Goal: Find specific page/section: Find specific page/section

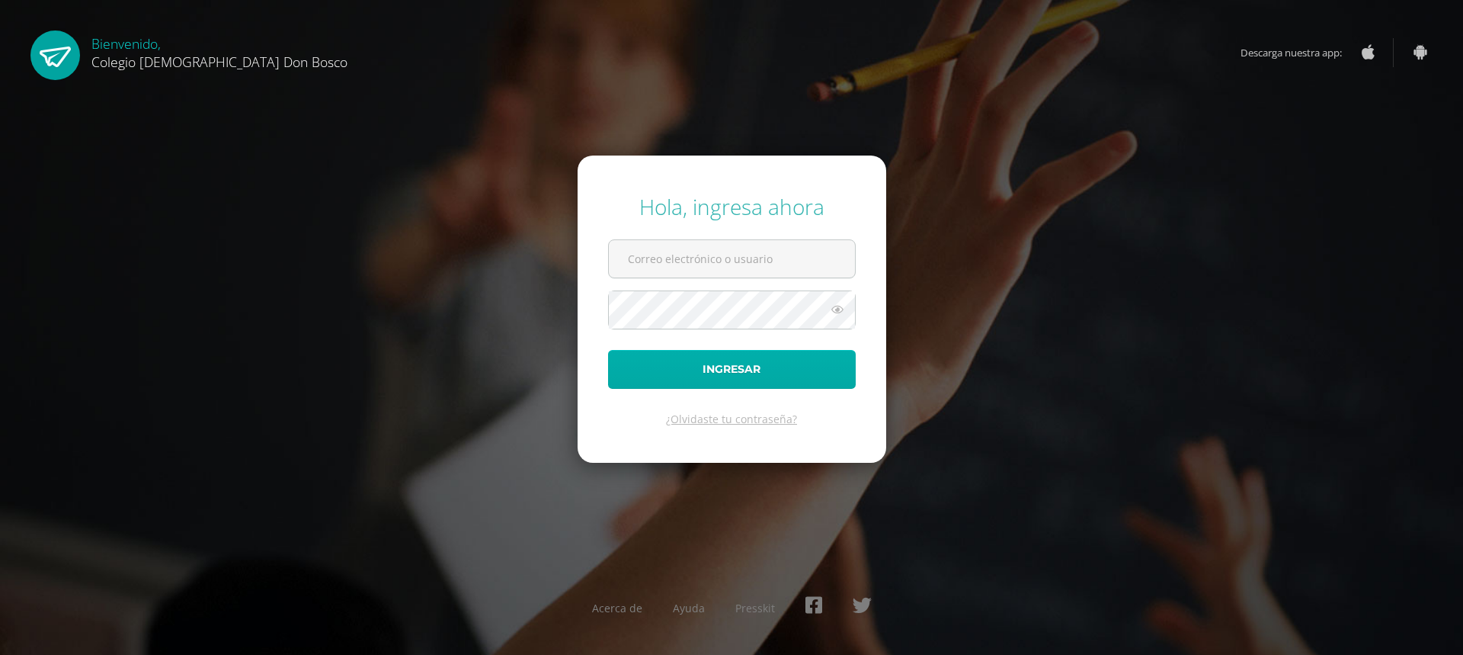
type input "[EMAIL_ADDRESS][DOMAIN_NAME]"
click at [686, 371] on button "Ingresar" at bounding box center [732, 369] width 248 height 39
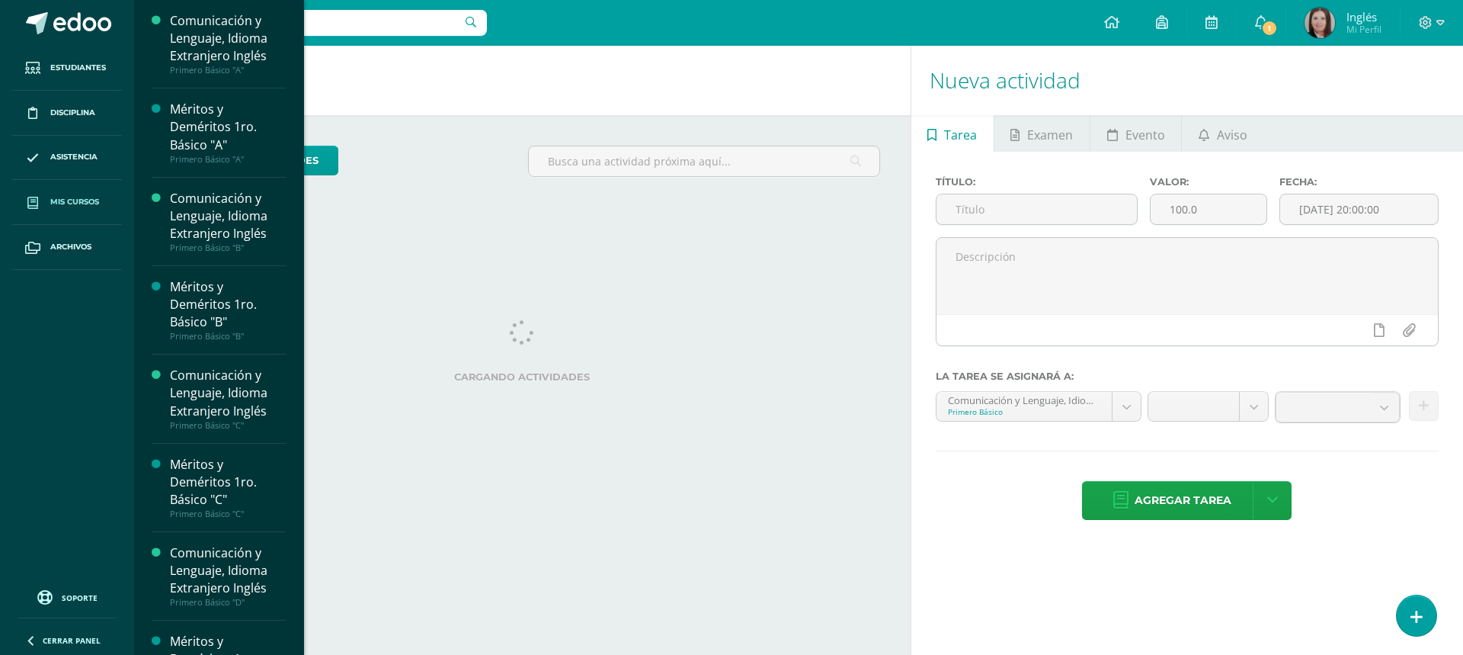
click at [82, 202] on span "Mis cursos" at bounding box center [74, 202] width 49 height 12
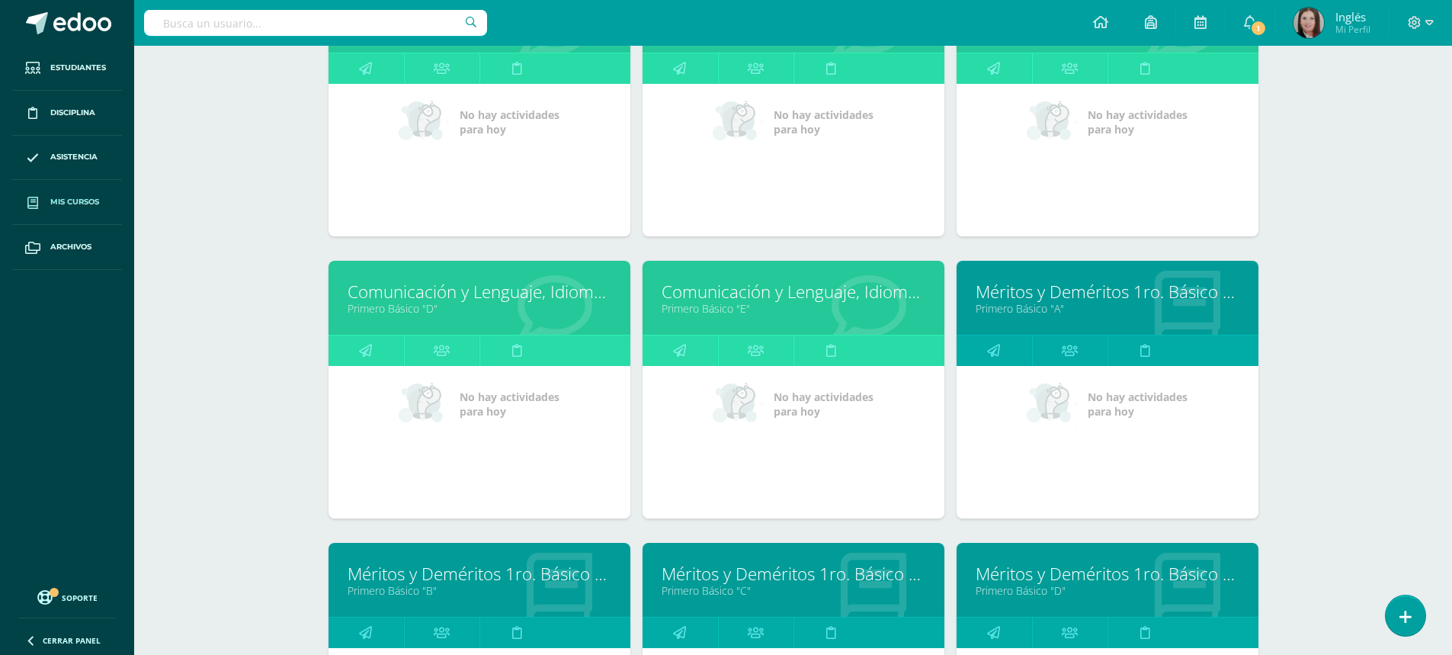
scroll to position [533, 0]
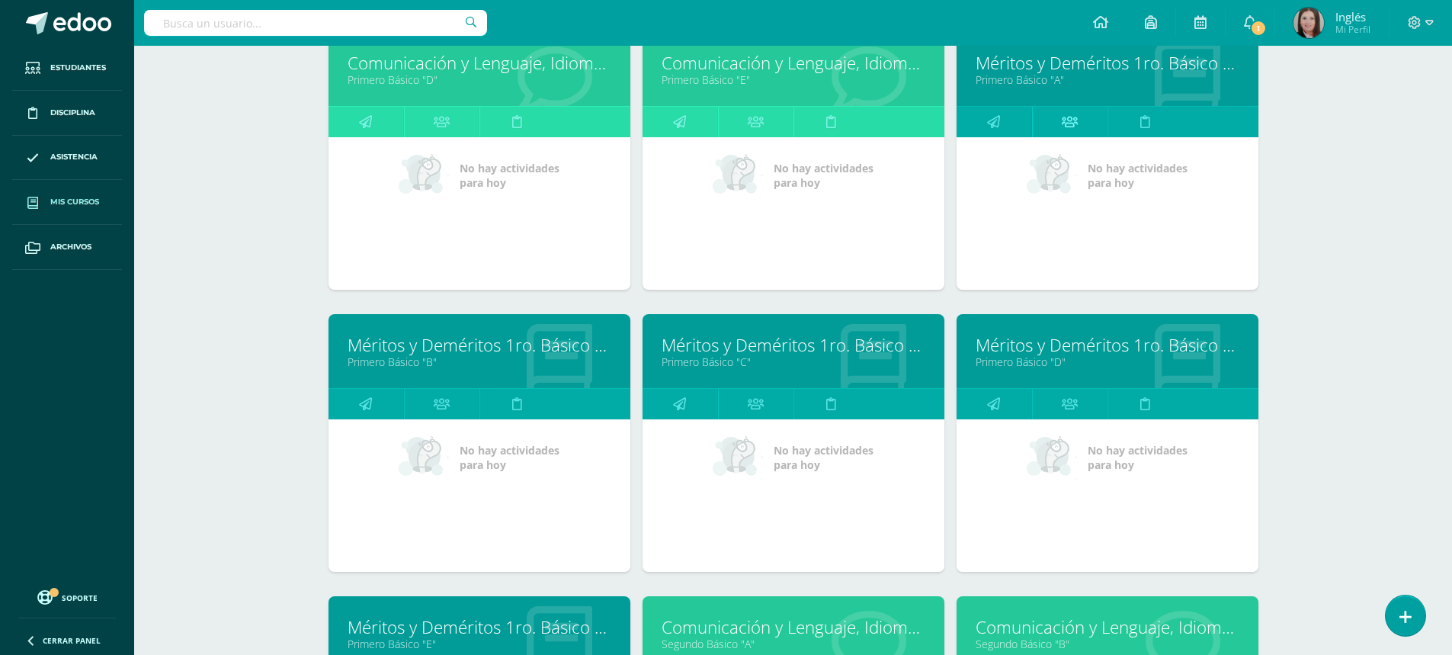
click at [1075, 122] on icon at bounding box center [1070, 122] width 16 height 30
click at [1070, 122] on icon at bounding box center [1070, 122] width 16 height 30
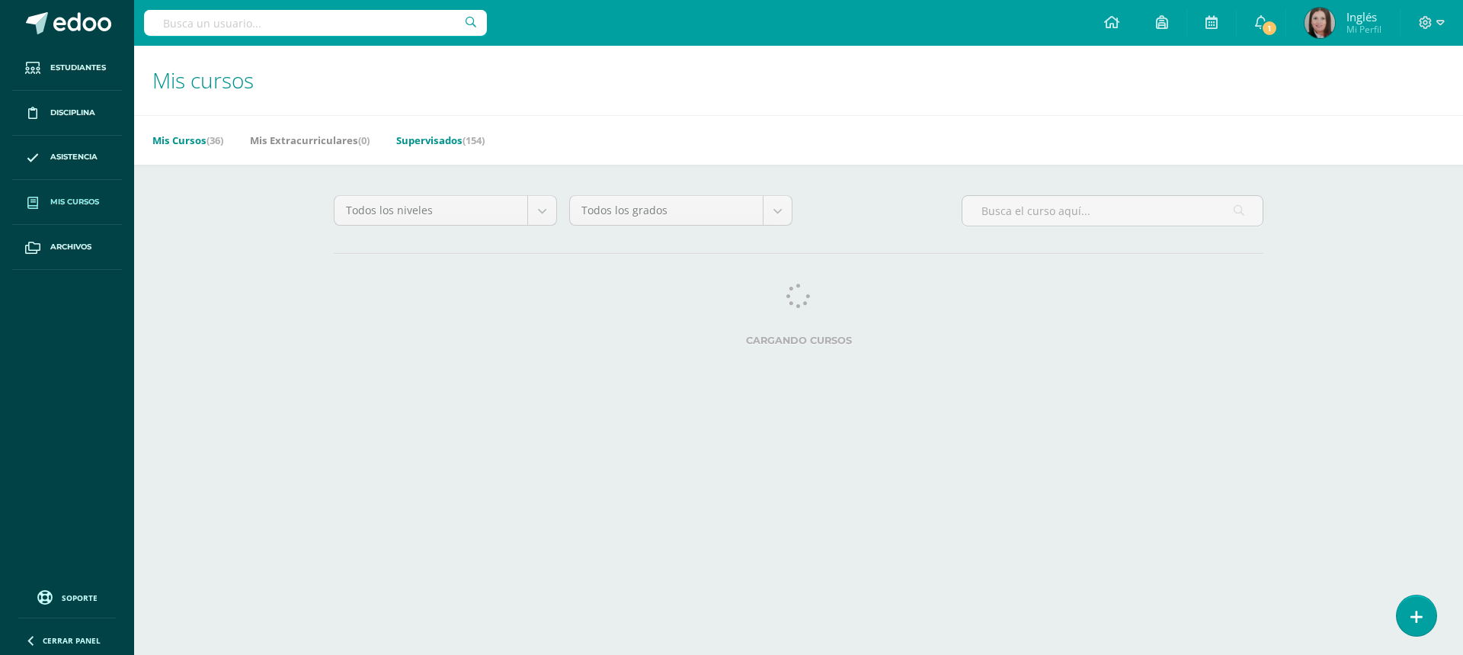
click at [440, 142] on link "Supervisados (154)" at bounding box center [440, 140] width 88 height 24
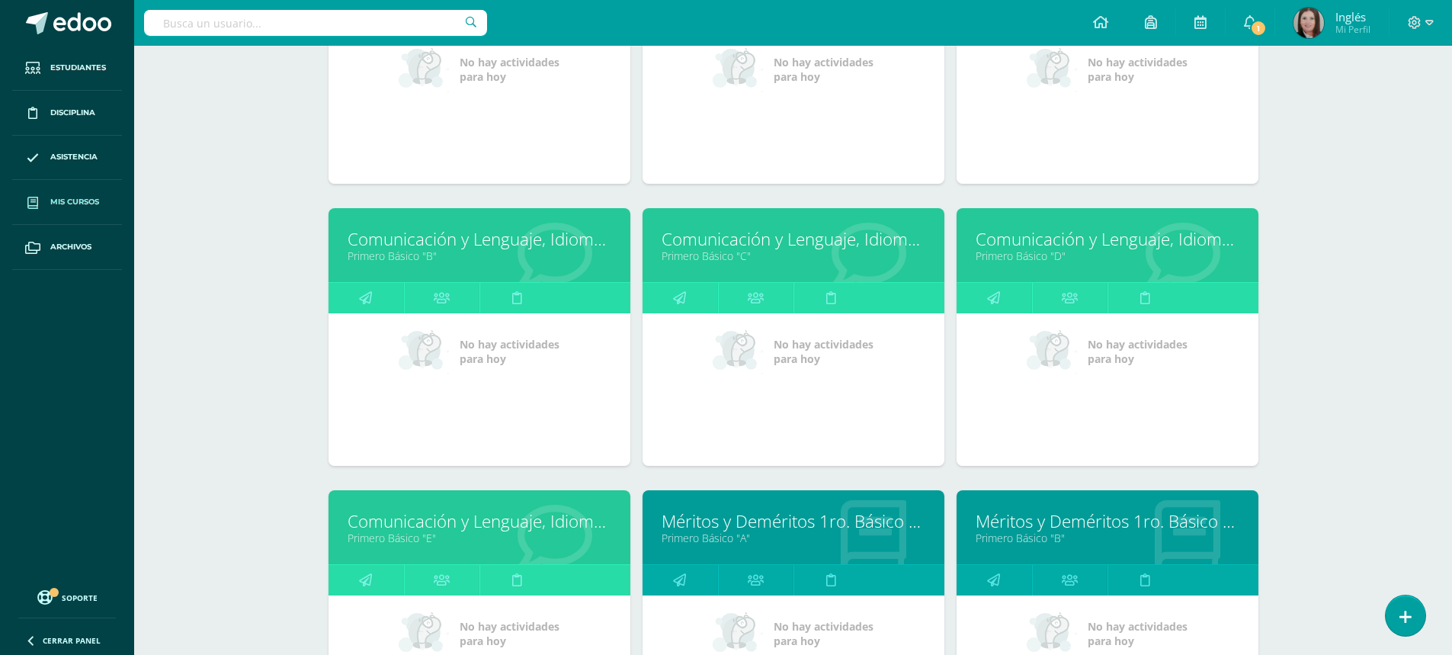
scroll to position [1257, 0]
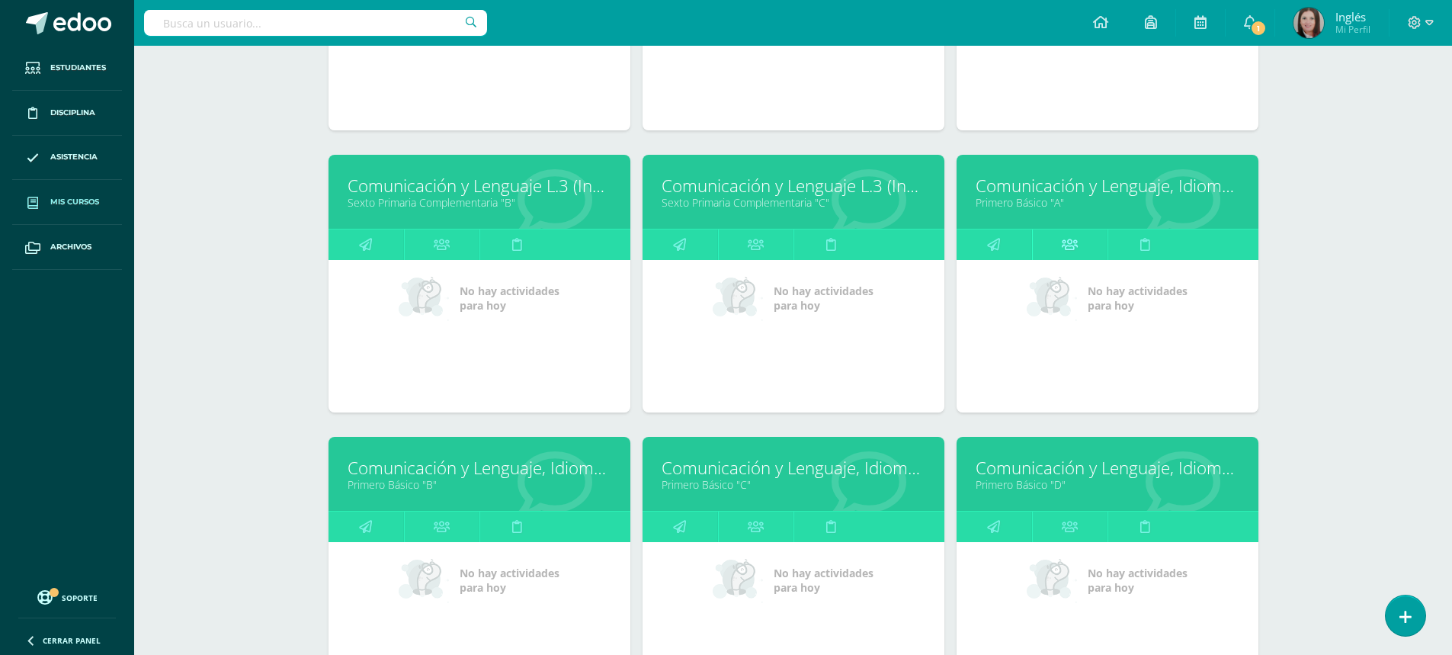
click at [1072, 242] on icon at bounding box center [1070, 244] width 16 height 30
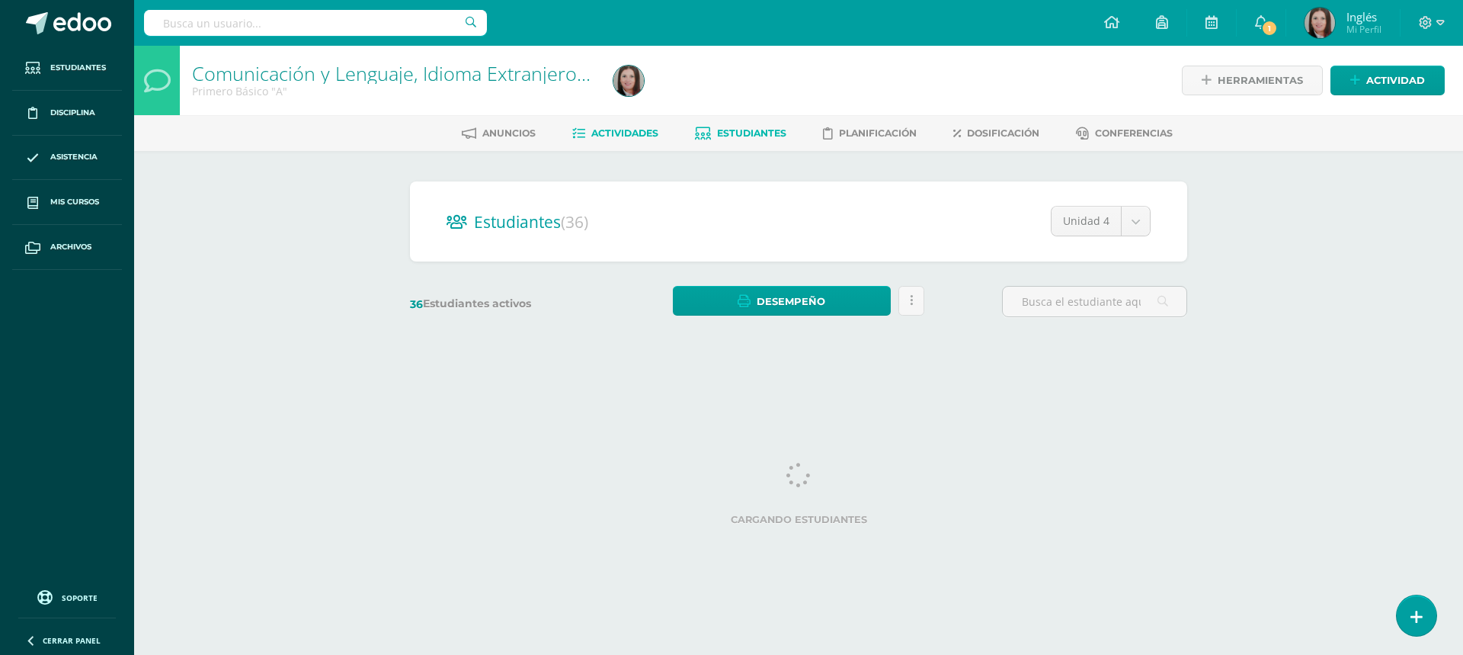
click at [616, 126] on link "Actividades" at bounding box center [615, 133] width 86 height 24
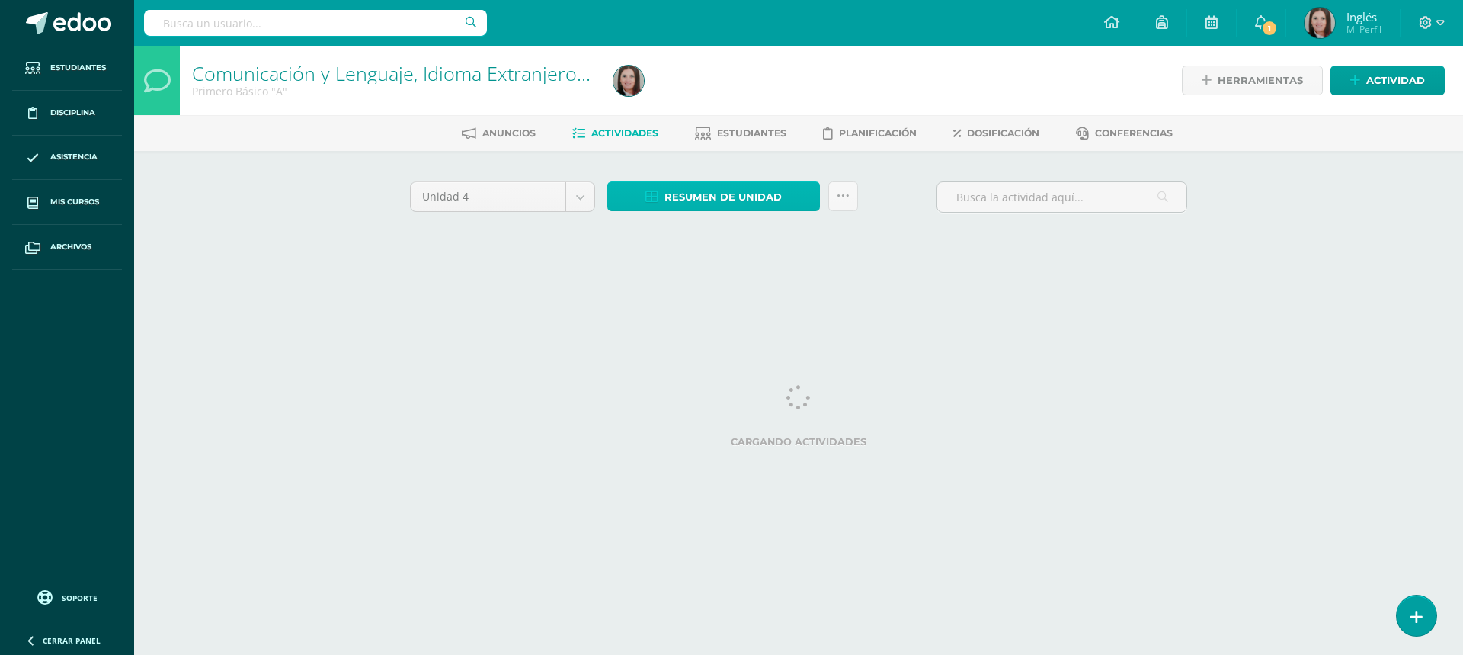
click at [704, 199] on span "Resumen de unidad" at bounding box center [723, 197] width 117 height 28
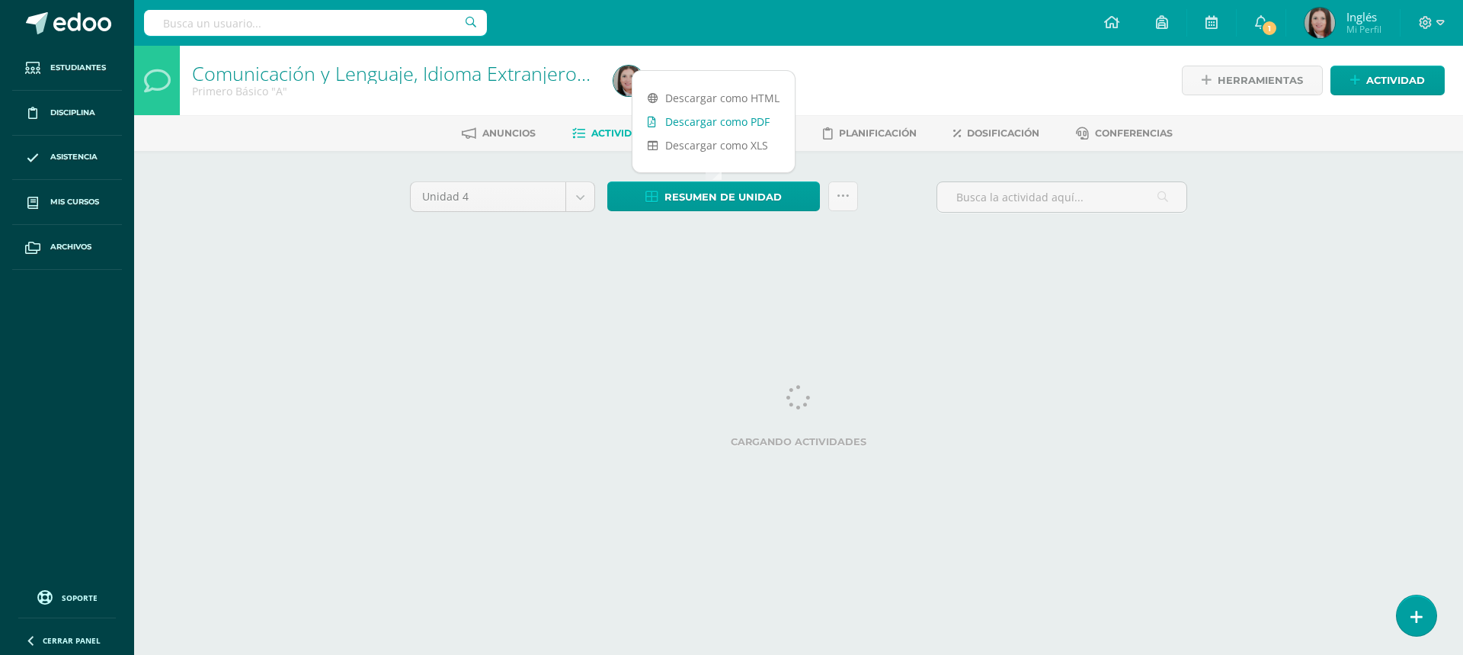
click at [697, 119] on link "Descargar como PDF" at bounding box center [714, 122] width 162 height 24
